Goal: Information Seeking & Learning: Learn about a topic

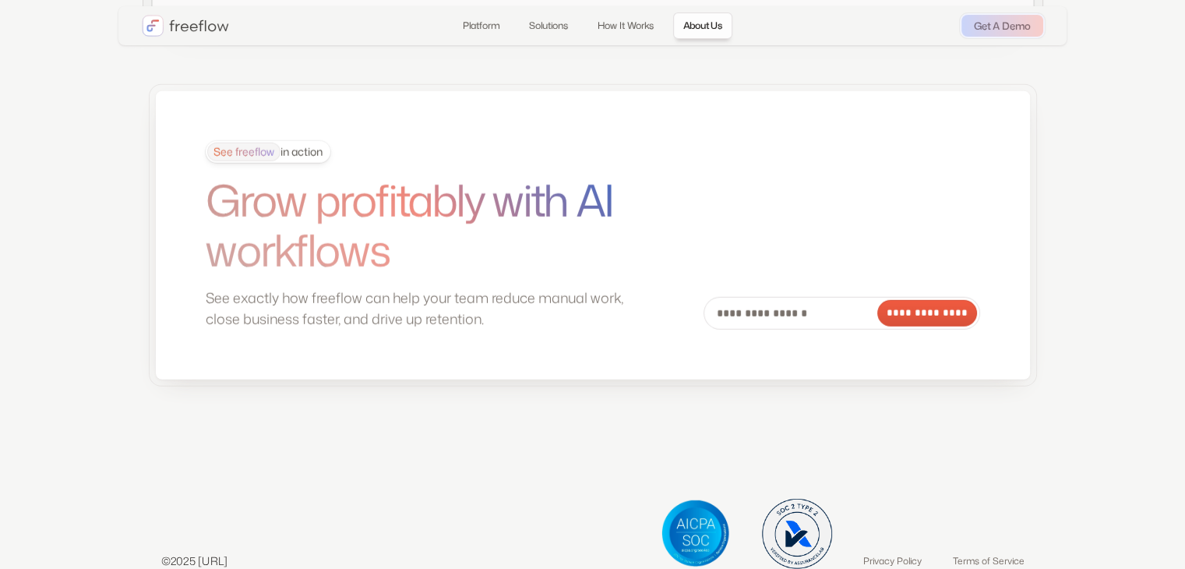
scroll to position [4282, 0]
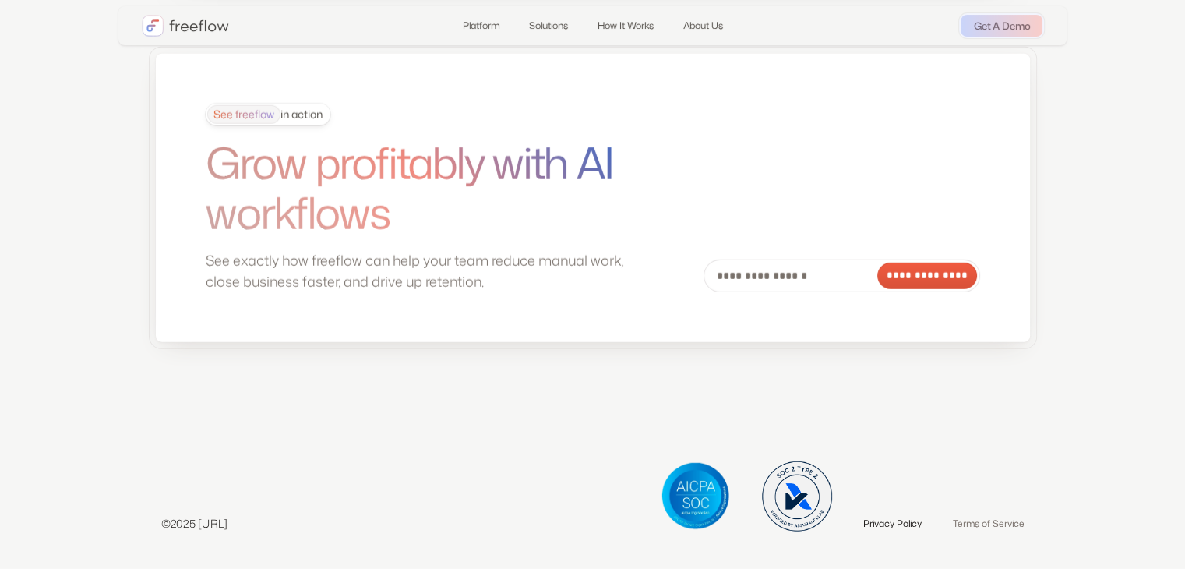
click at [911, 521] on link "Privacy Policy" at bounding box center [892, 524] width 58 height 16
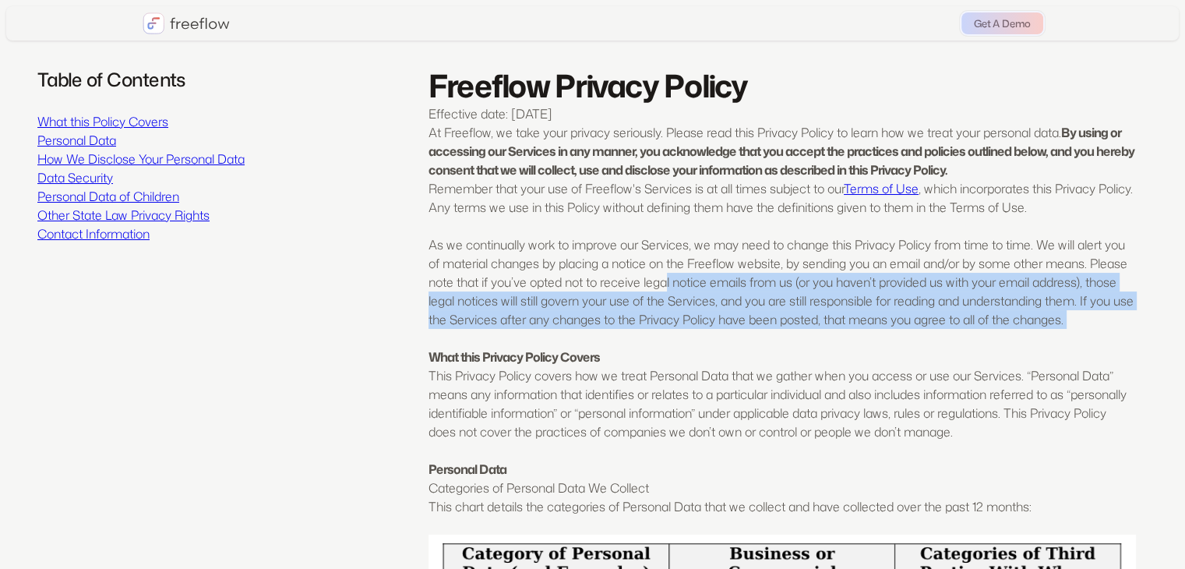
drag, startPoint x: 730, startPoint y: 294, endPoint x: 764, endPoint y: 383, distance: 95.9
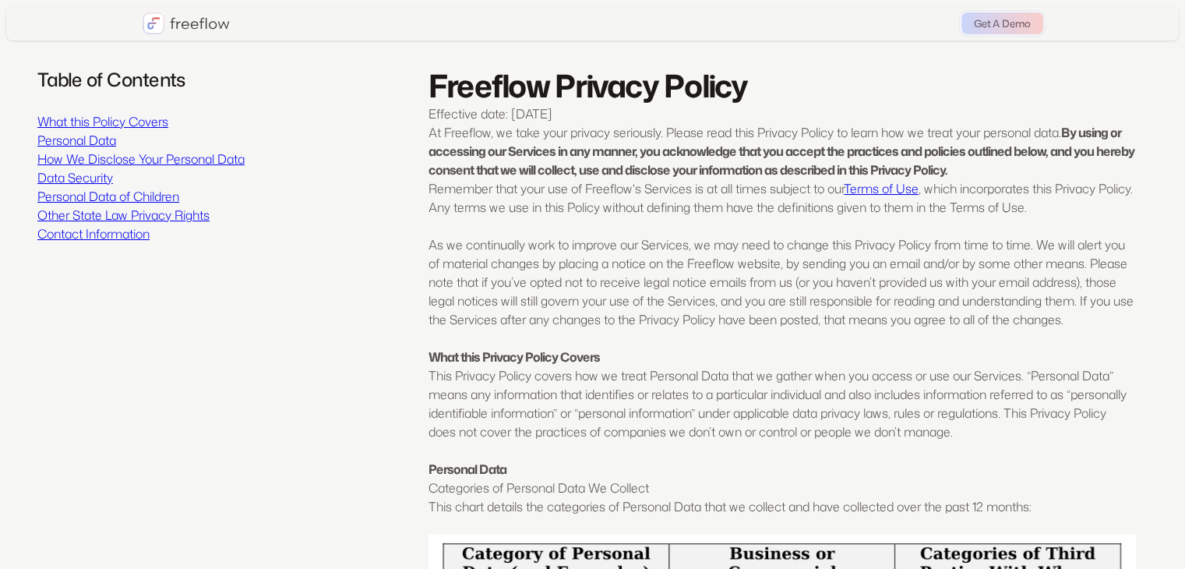
click at [782, 429] on p "This Privacy Policy covers how we treat Personal Data that we gather when you a…" at bounding box center [783, 403] width 708 height 75
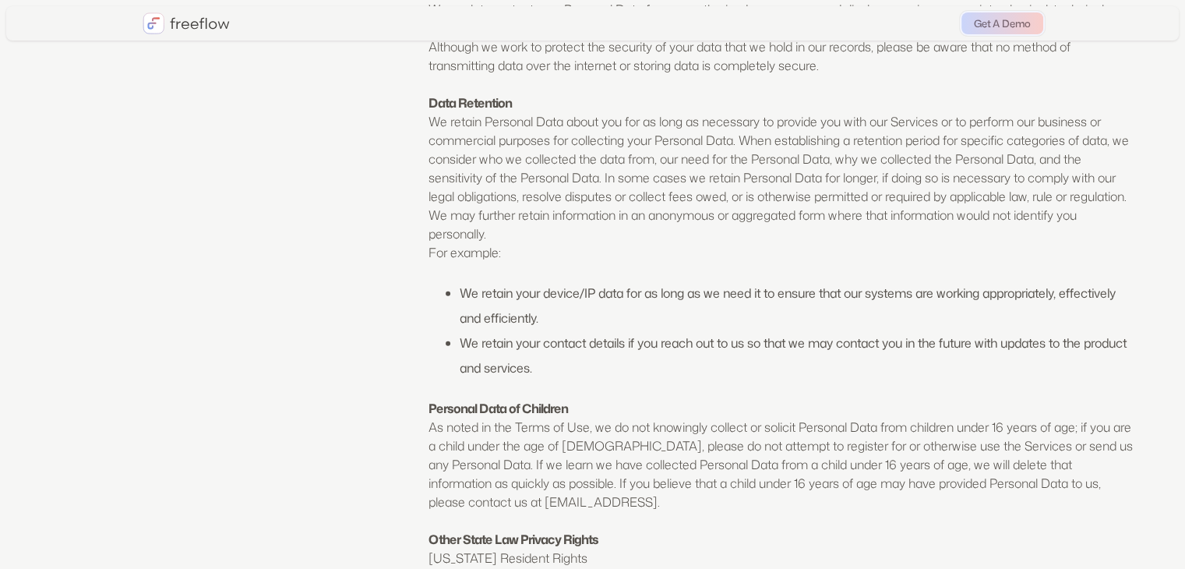
scroll to position [3818, 0]
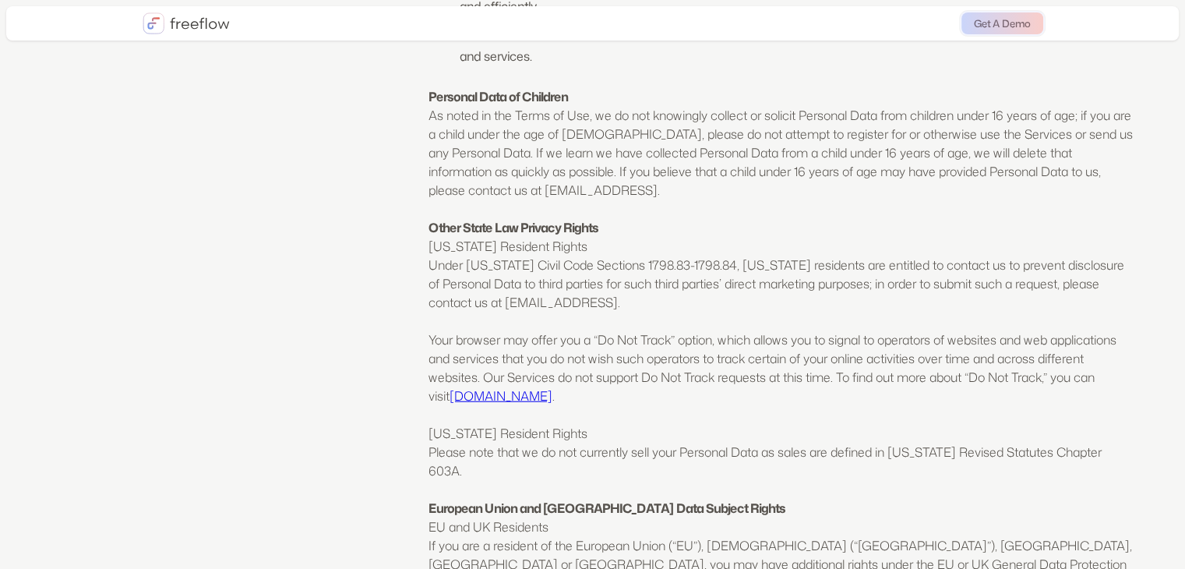
click at [203, 22] on img "home" at bounding box center [186, 23] width 87 height 22
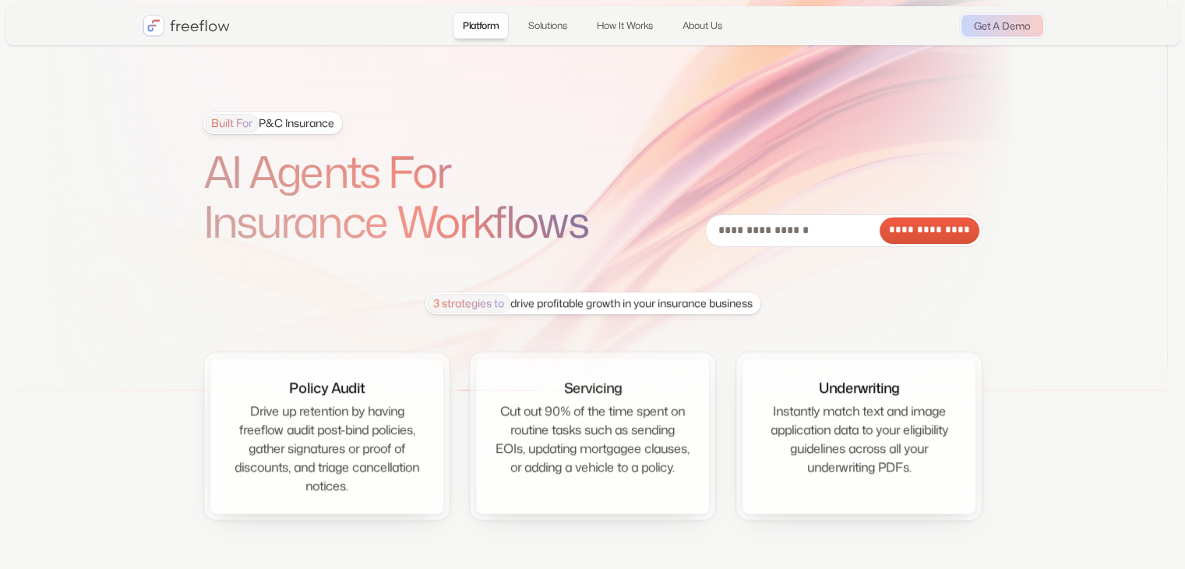
click at [1060, 377] on section "**********" at bounding box center [592, 295] width 1185 height 591
